Goal: Download file/media

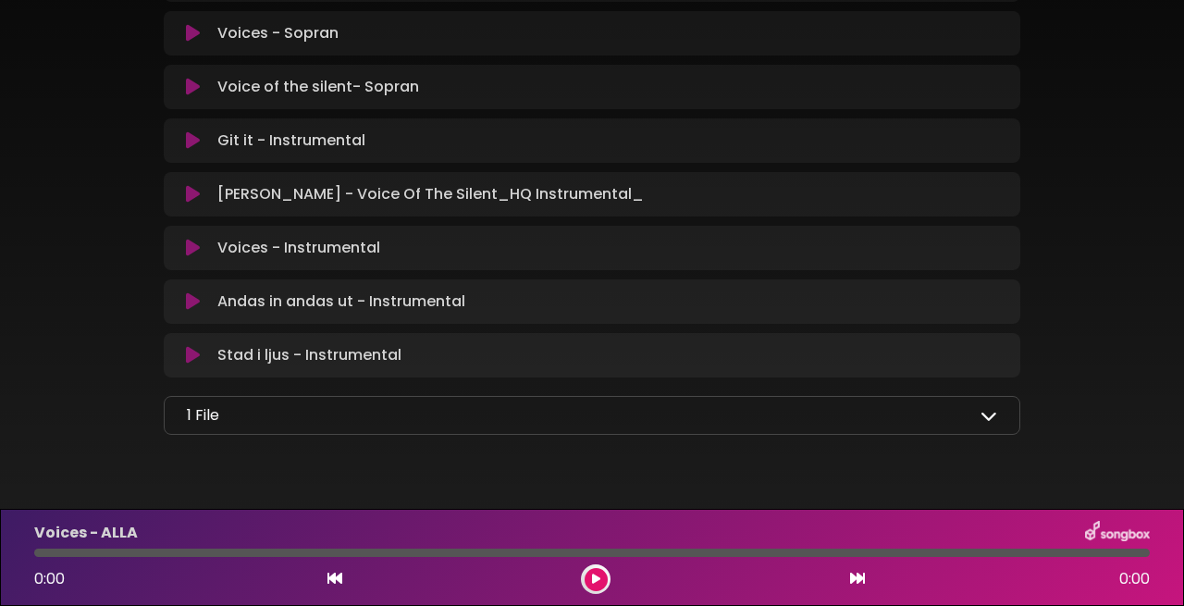
scroll to position [1355, 0]
click at [997, 397] on div "1 File Samlingstext visbydagarna.pdf" at bounding box center [592, 416] width 857 height 39
click at [990, 408] on icon at bounding box center [989, 416] width 17 height 17
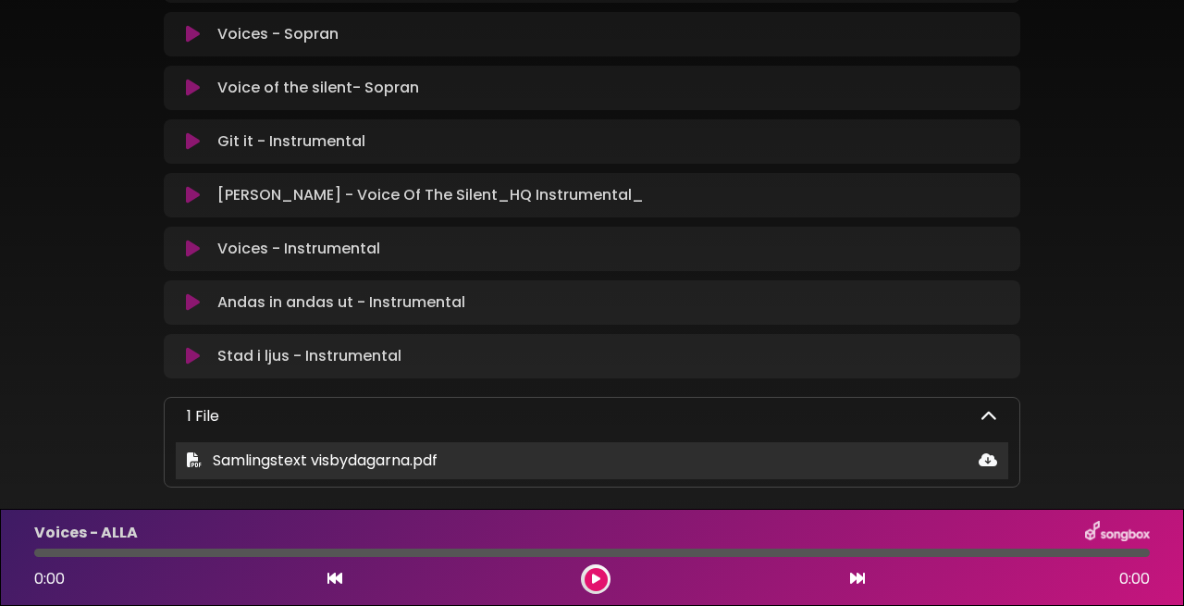
click at [282, 450] on span "Samlingstext visbydagarna.pdf" at bounding box center [325, 460] width 225 height 21
click at [199, 452] on icon at bounding box center [194, 459] width 15 height 15
click at [266, 450] on span "Samlingstext visbydagarna.pdf" at bounding box center [325, 460] width 225 height 21
click at [573, 450] on div "Samlingstext visbydagarna.pdf" at bounding box center [592, 461] width 833 height 22
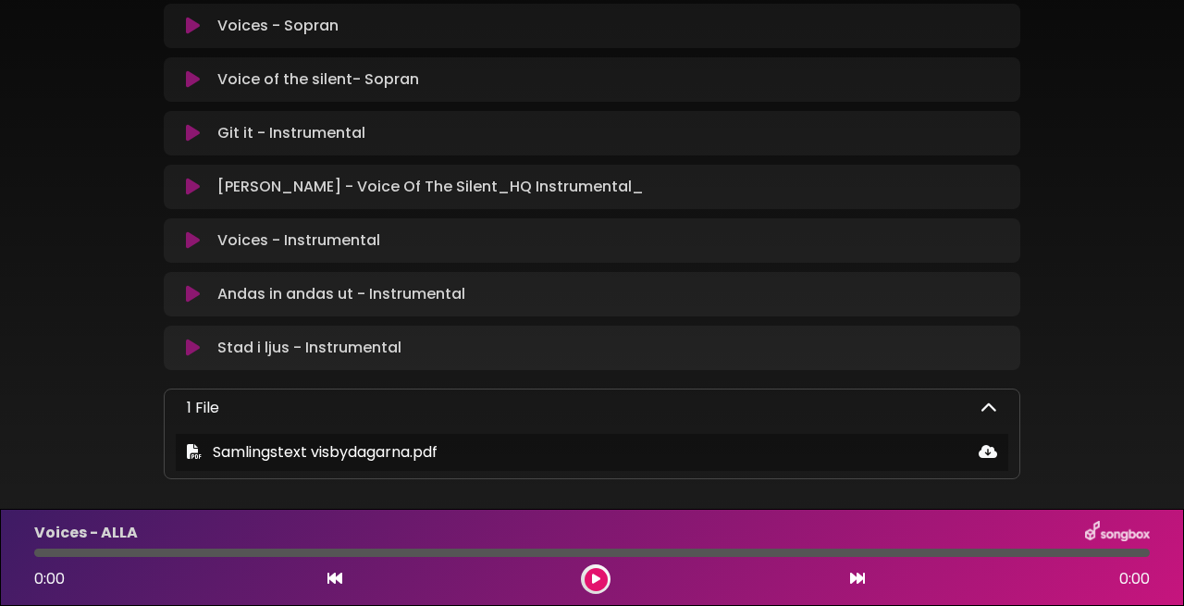
scroll to position [1364, 0]
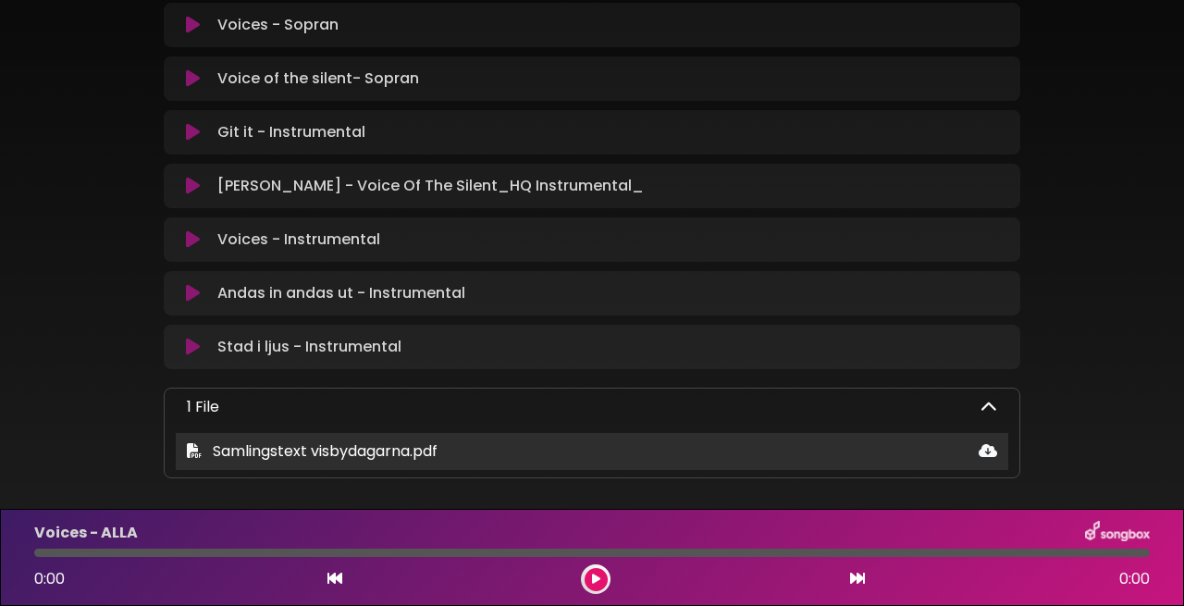
click at [989, 443] on icon at bounding box center [988, 450] width 19 height 15
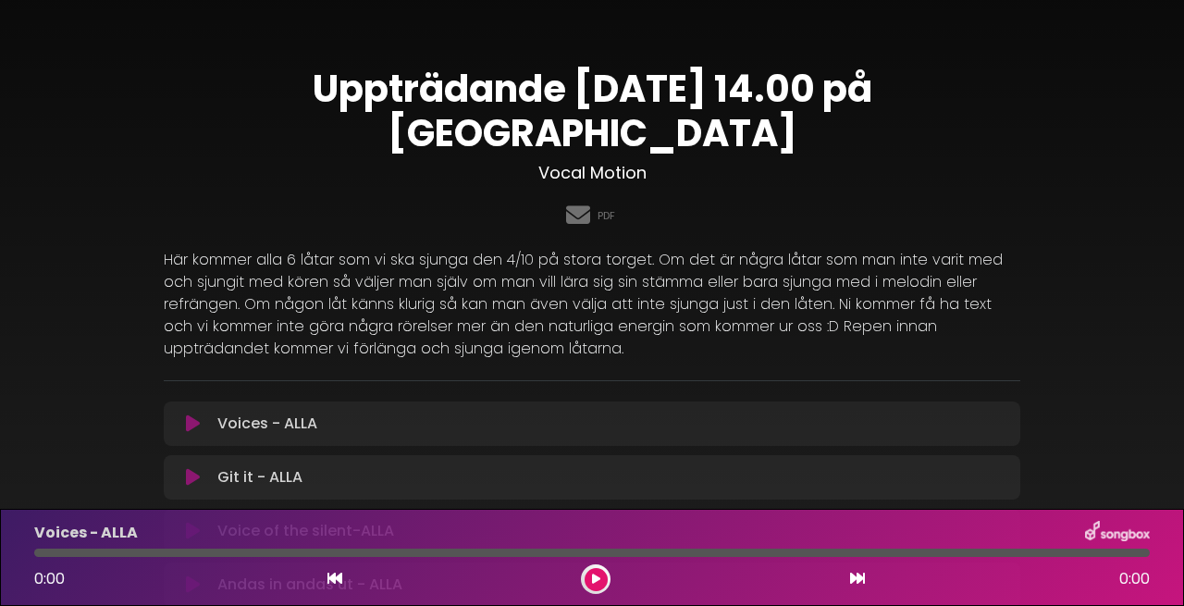
scroll to position [0, 0]
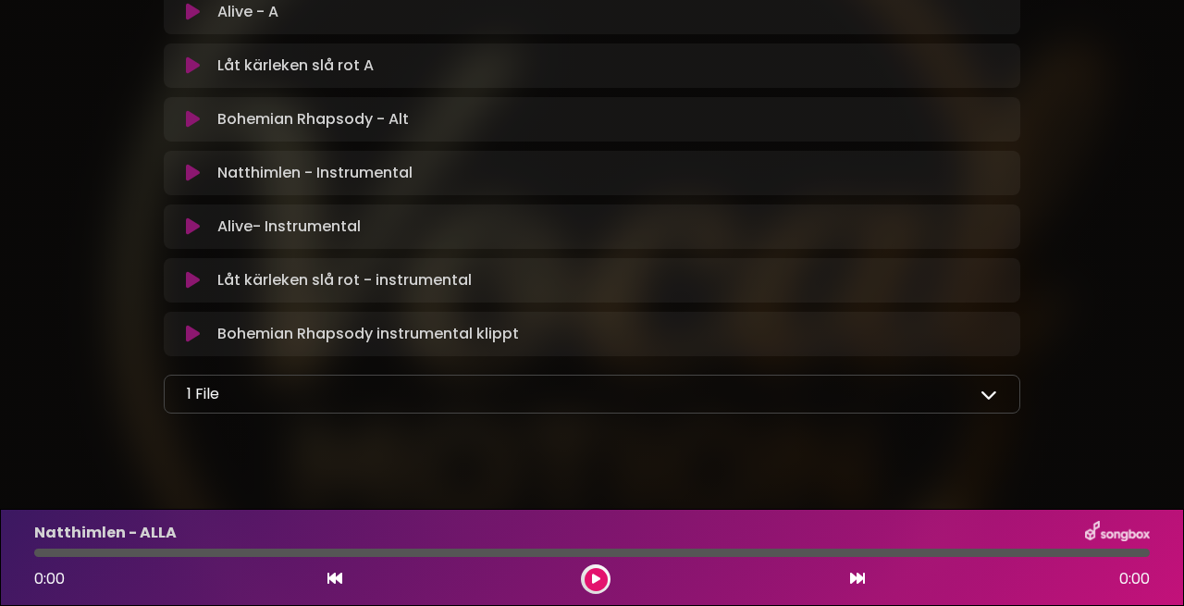
click at [988, 386] on icon at bounding box center [989, 394] width 17 height 17
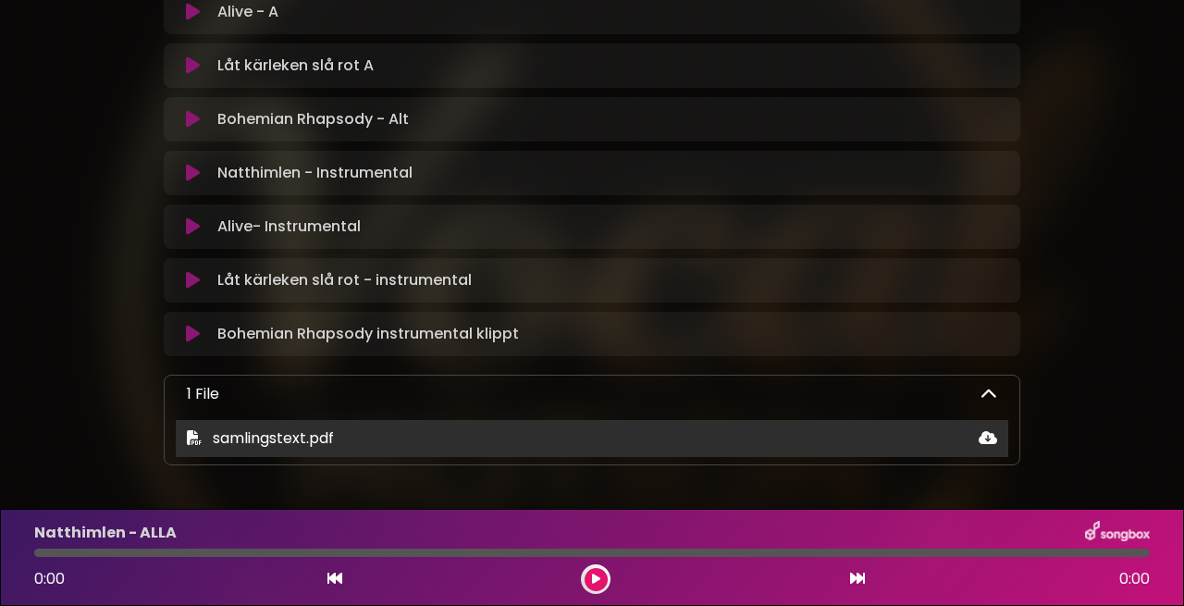
click at [270, 427] on span "samlingstext.pdf" at bounding box center [273, 437] width 121 height 21
click at [988, 430] on icon at bounding box center [988, 437] width 19 height 15
